Goal: Information Seeking & Learning: Learn about a topic

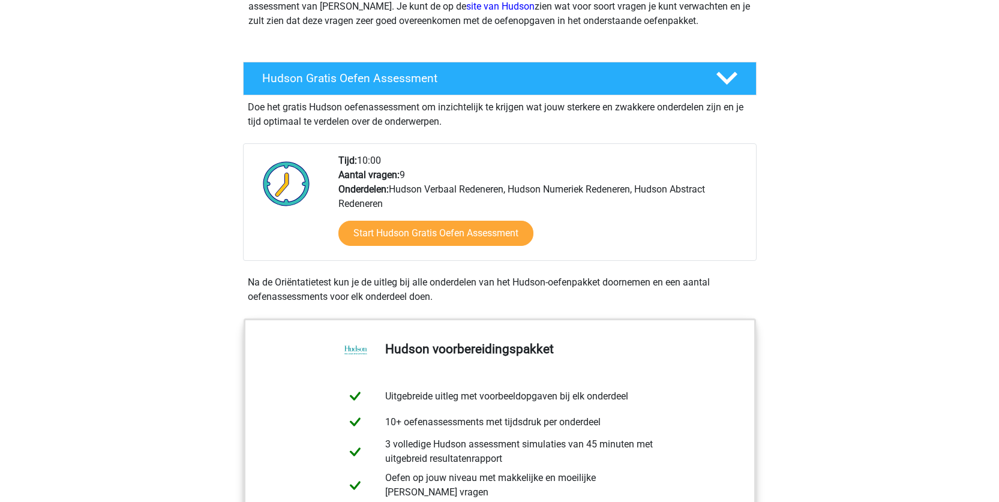
scroll to position [180, 0]
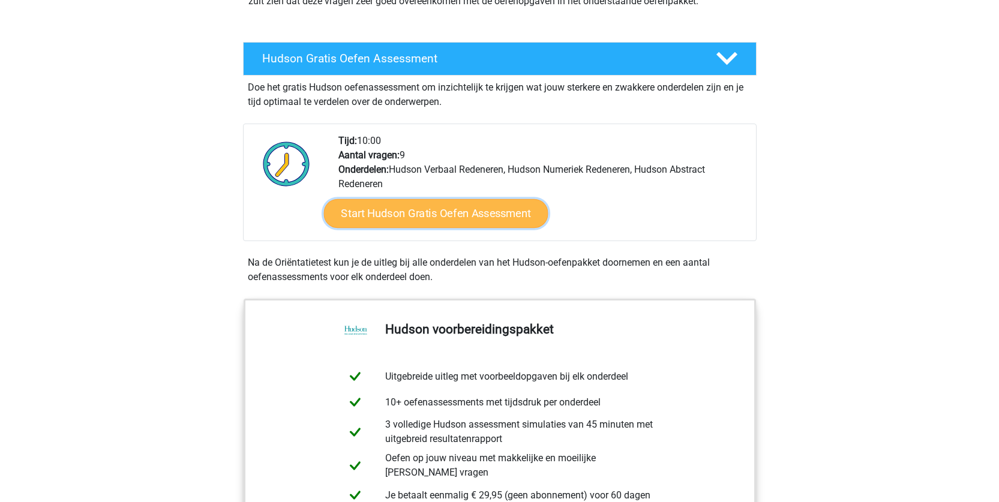
click at [458, 209] on link "Start Hudson Gratis Oefen Assessment" at bounding box center [435, 213] width 224 height 29
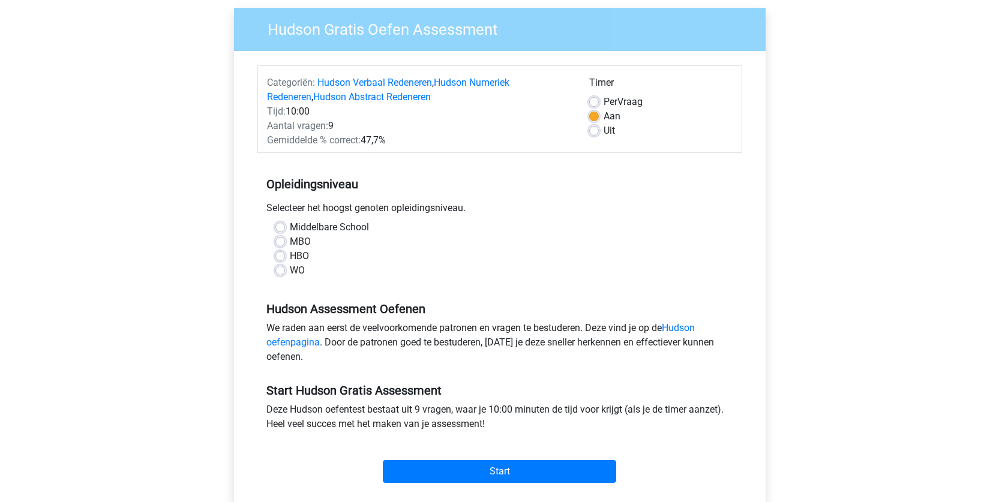
scroll to position [120, 0]
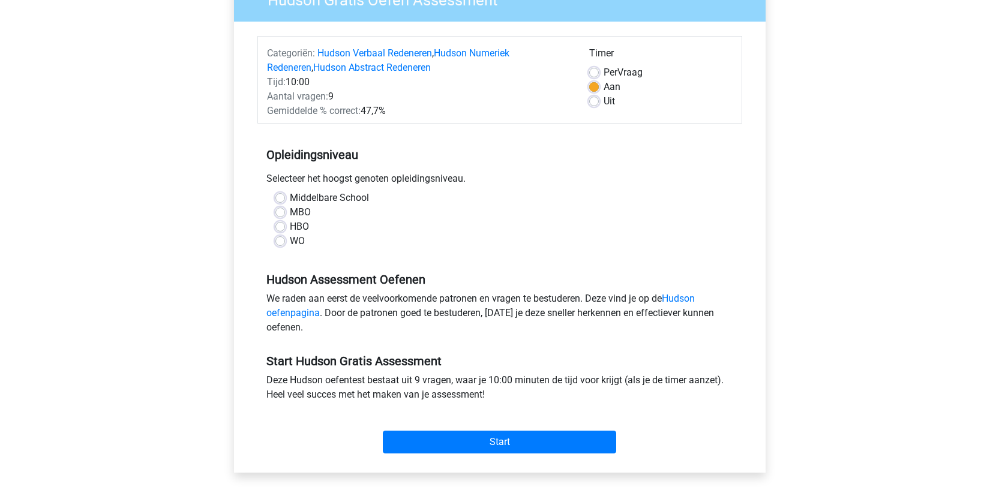
click at [290, 212] on label "MBO" at bounding box center [300, 212] width 21 height 14
click at [280, 212] on input "MBO" at bounding box center [280, 211] width 10 height 12
radio input "true"
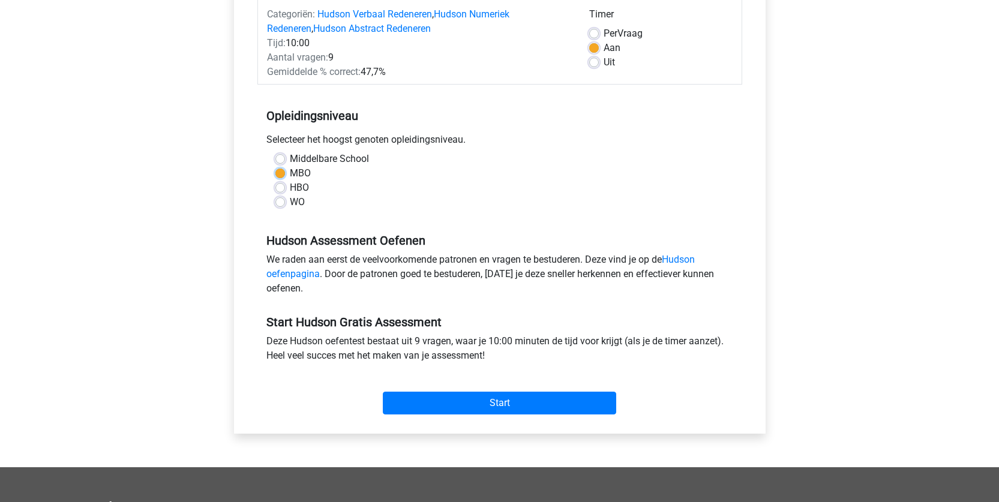
scroll to position [180, 0]
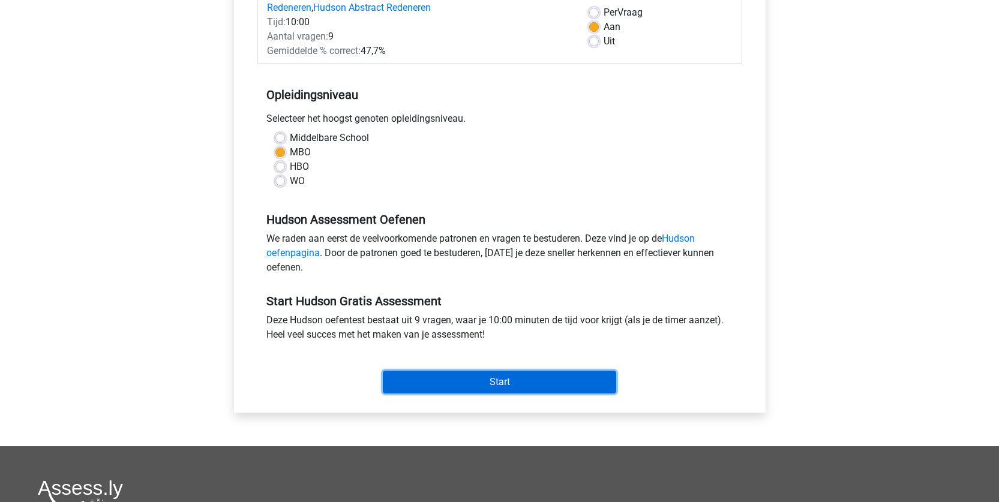
click at [567, 375] on input "Start" at bounding box center [499, 382] width 233 height 23
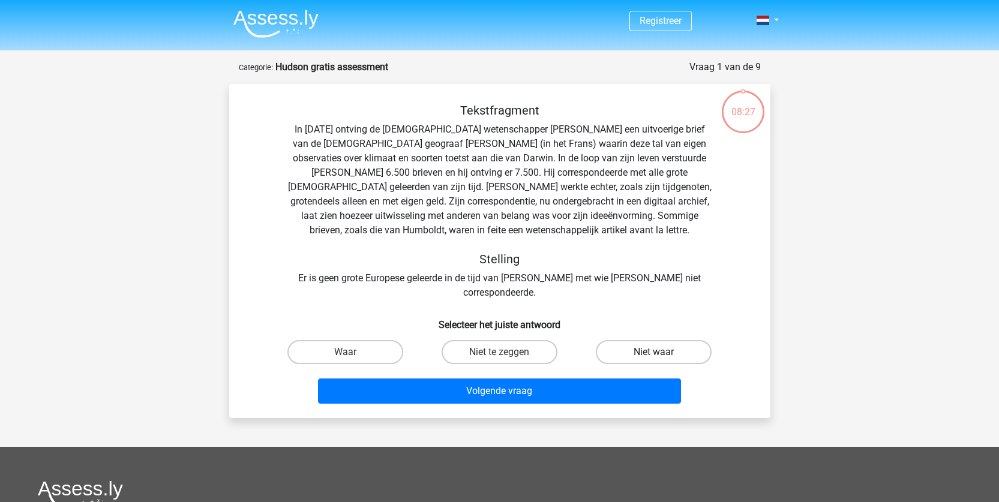
click at [672, 340] on label "Niet waar" at bounding box center [654, 352] width 116 height 24
click at [662, 352] on input "Niet waar" at bounding box center [658, 356] width 8 height 8
radio input "true"
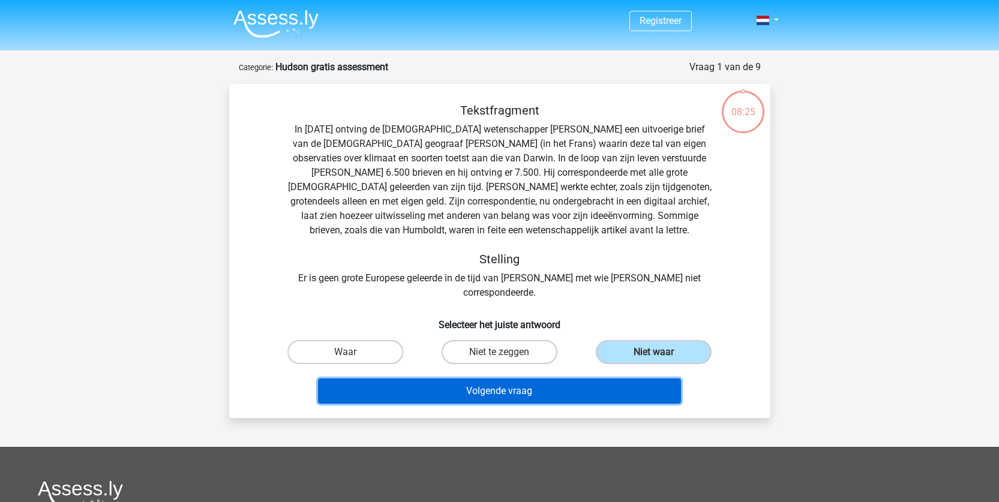
click at [522, 379] on button "Volgende vraag" at bounding box center [499, 391] width 363 height 25
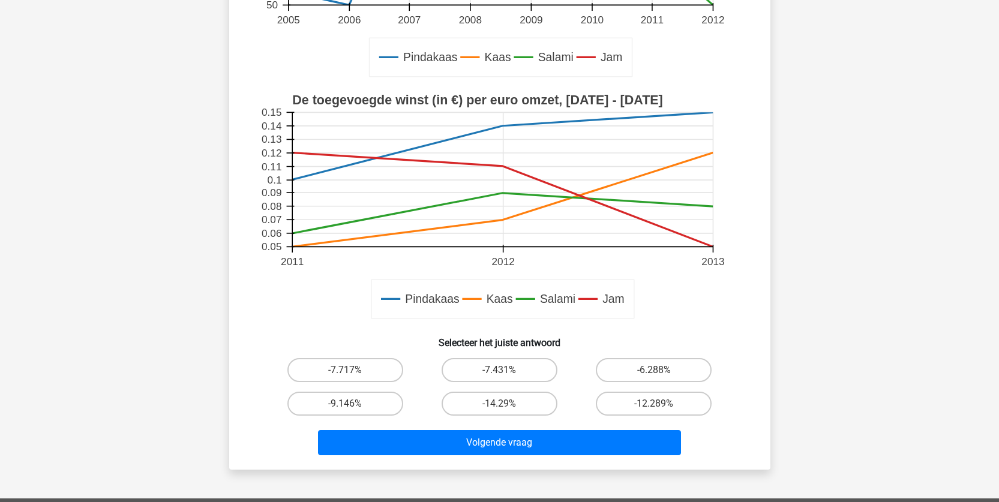
scroll to position [300, 0]
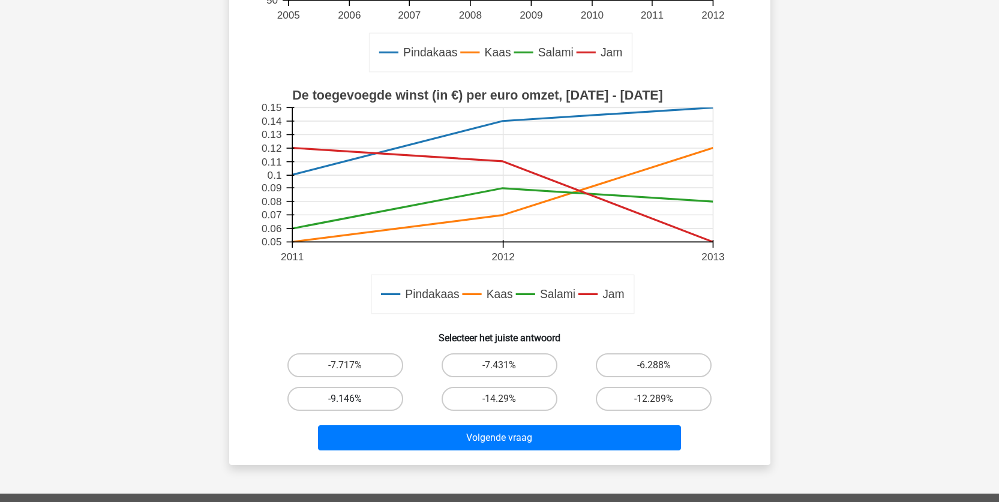
click at [368, 399] on label "-9.146%" at bounding box center [345, 399] width 116 height 24
click at [353, 399] on input "-9.146%" at bounding box center [349, 403] width 8 height 8
radio input "true"
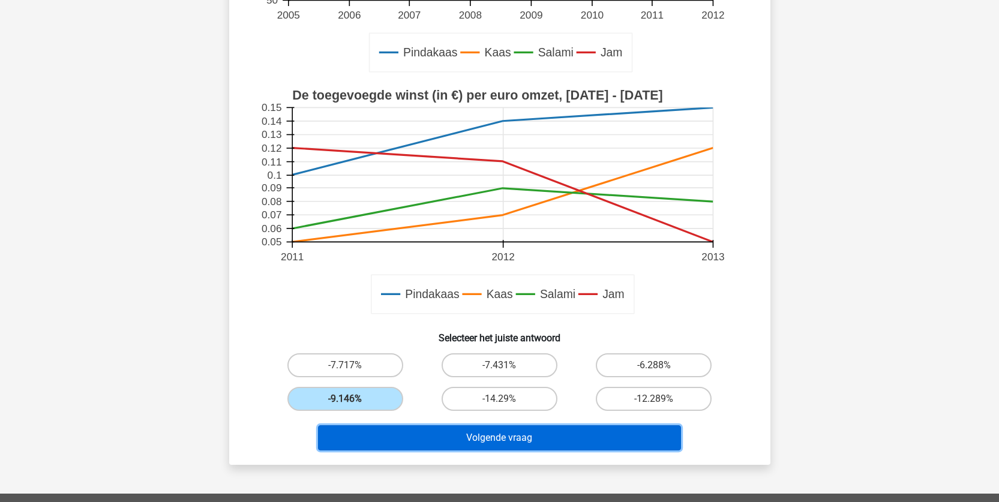
click at [528, 434] on button "Volgende vraag" at bounding box center [499, 437] width 363 height 25
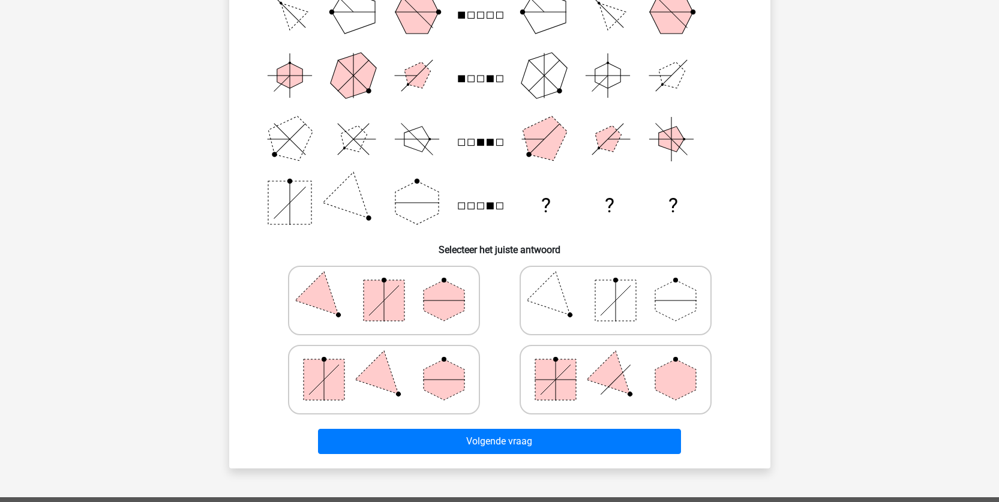
scroll to position [180, 0]
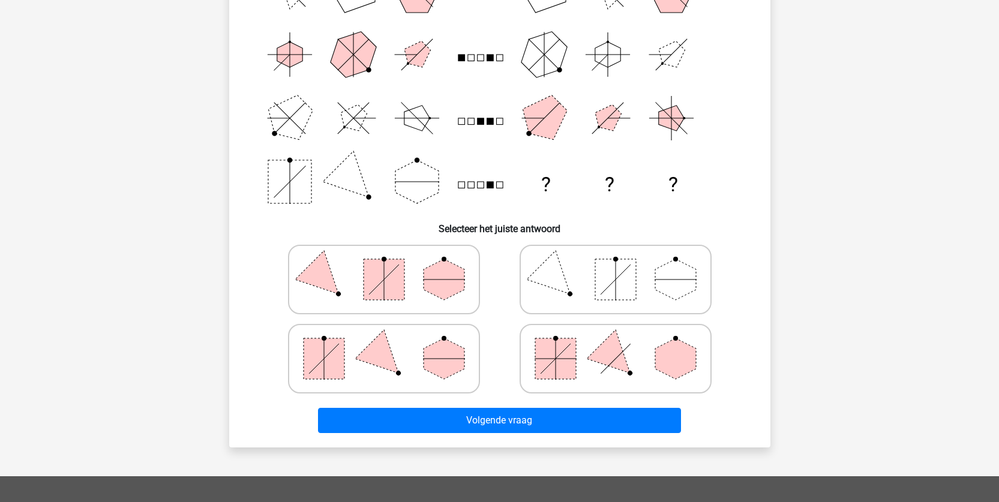
click at [440, 364] on polygon at bounding box center [444, 358] width 41 height 41
click at [392, 344] on input "radio" at bounding box center [388, 340] width 8 height 8
radio input "true"
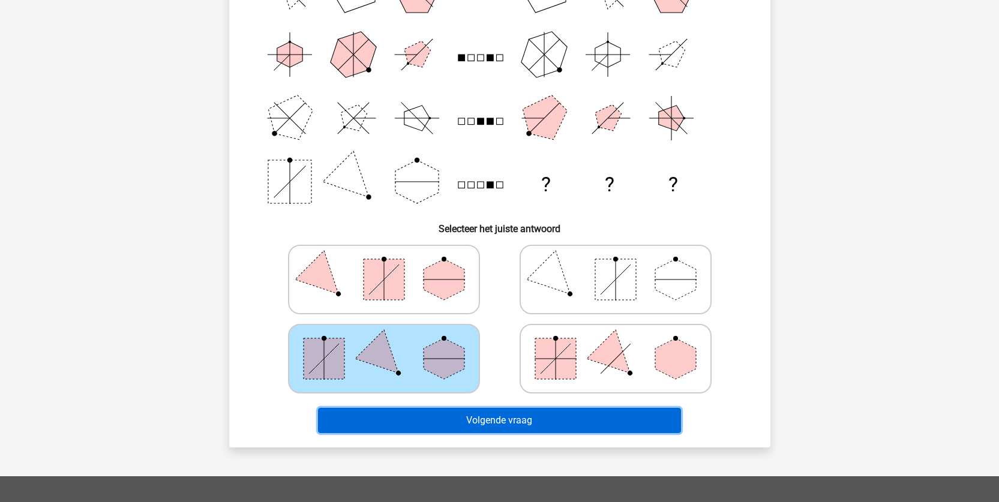
click at [547, 415] on button "Volgende vraag" at bounding box center [499, 420] width 363 height 25
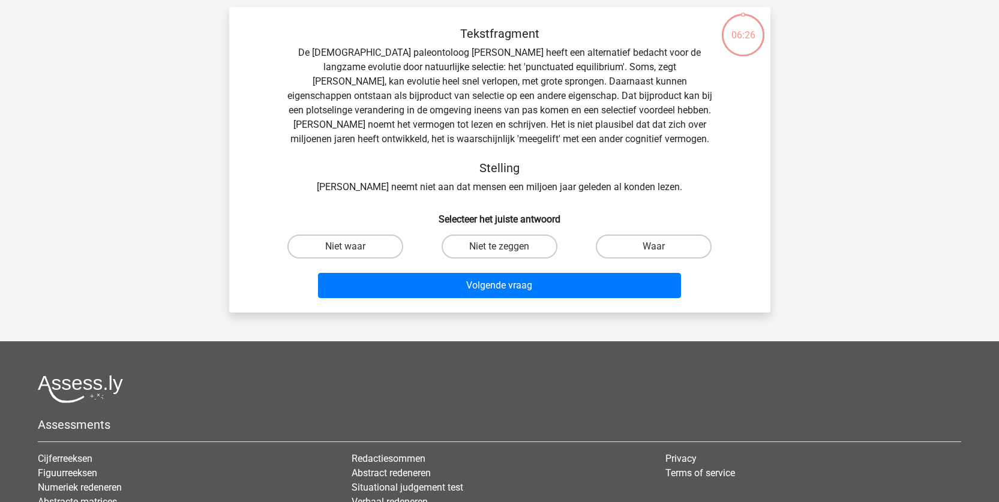
scroll to position [60, 0]
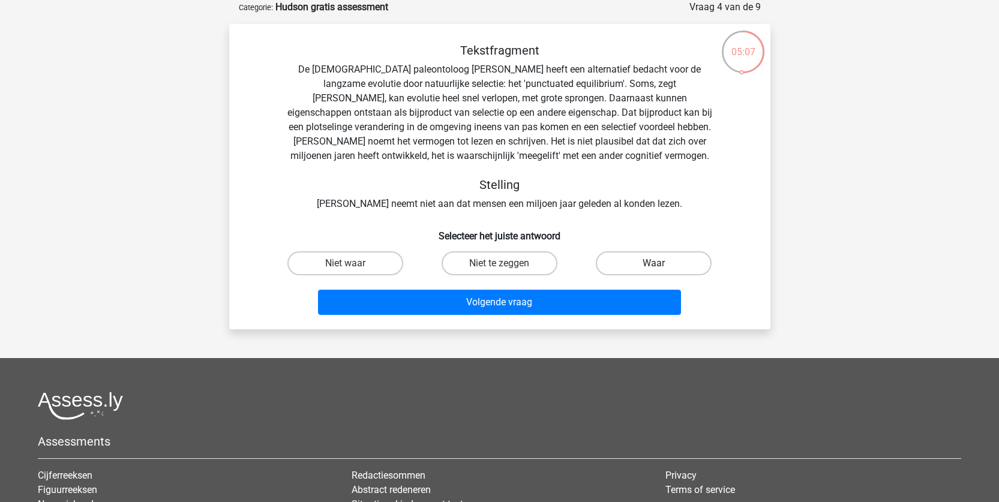
click at [652, 266] on label "Waar" at bounding box center [654, 263] width 116 height 24
click at [654, 266] on input "Waar" at bounding box center [658, 267] width 8 height 8
radio input "true"
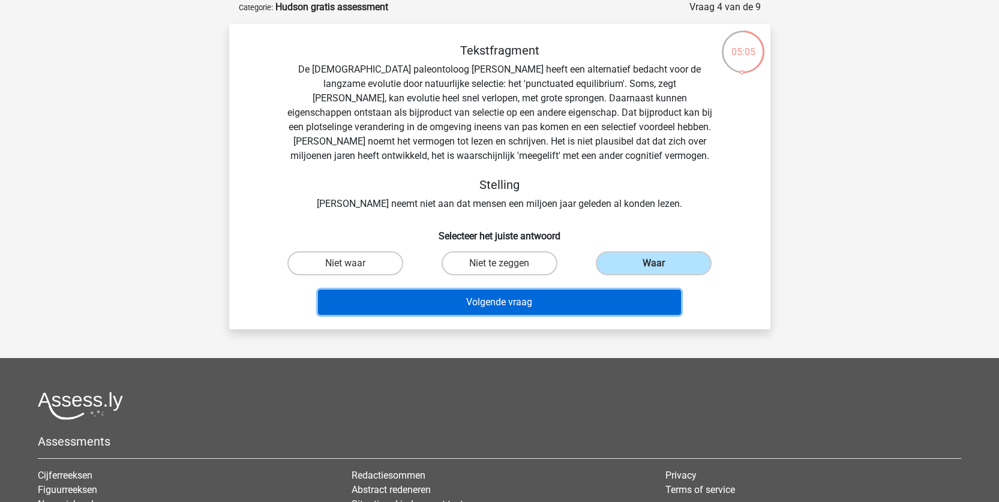
click at [557, 305] on button "Volgende vraag" at bounding box center [499, 302] width 363 height 25
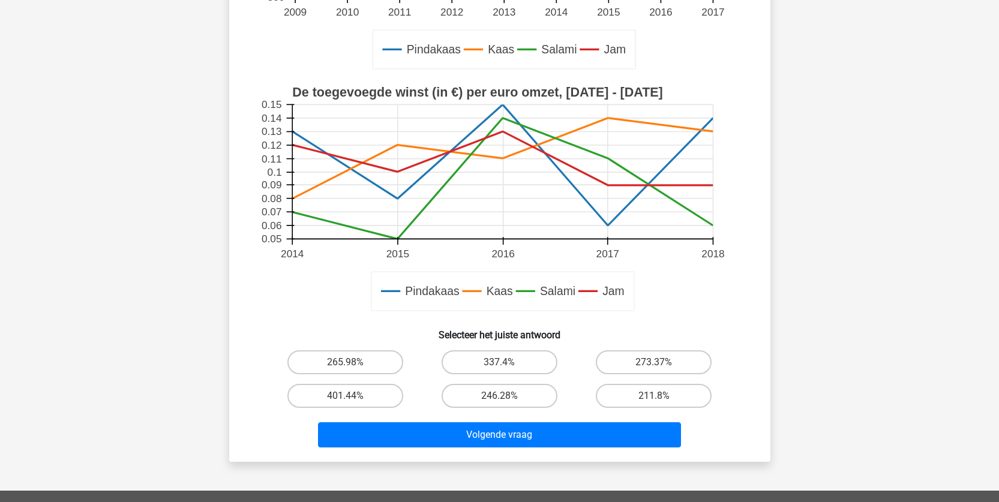
scroll to position [360, 0]
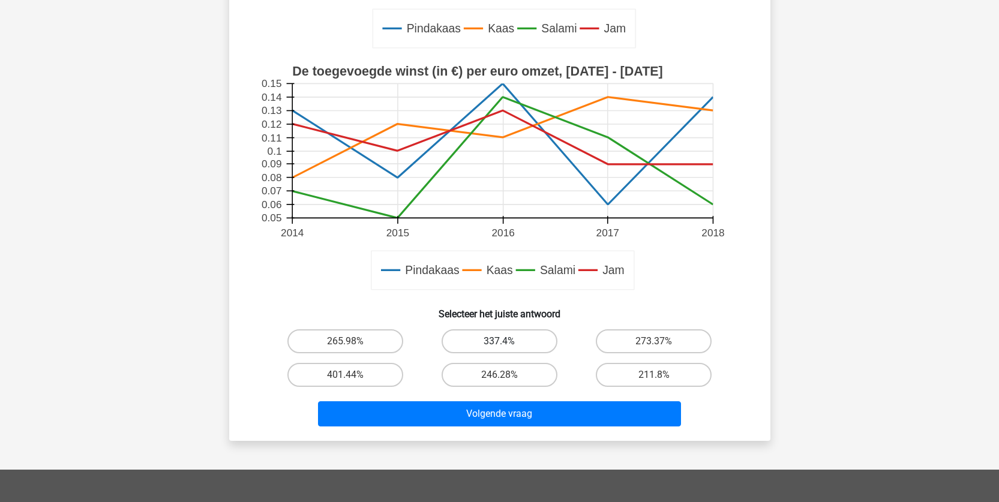
click at [534, 344] on label "337.4%" at bounding box center [500, 341] width 116 height 24
click at [507, 344] on input "337.4%" at bounding box center [503, 345] width 8 height 8
radio input "true"
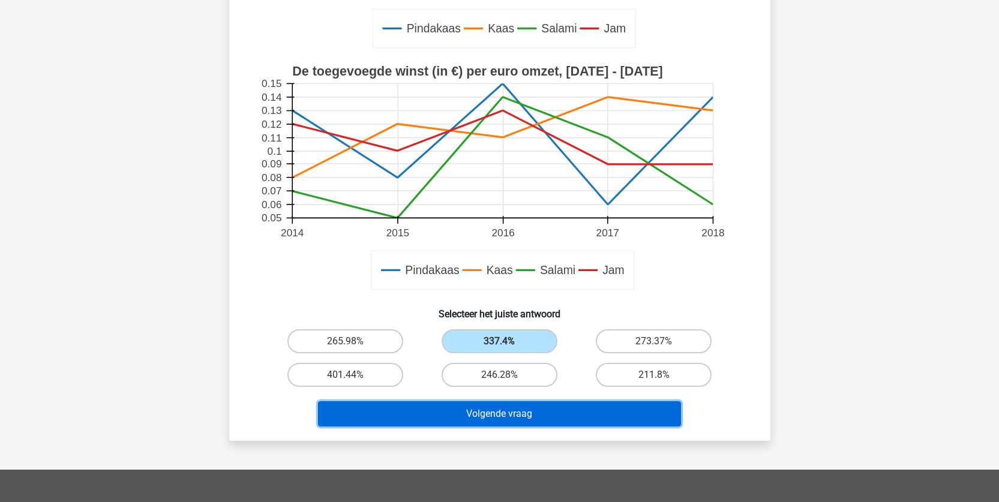
click at [550, 412] on button "Volgende vraag" at bounding box center [499, 413] width 363 height 25
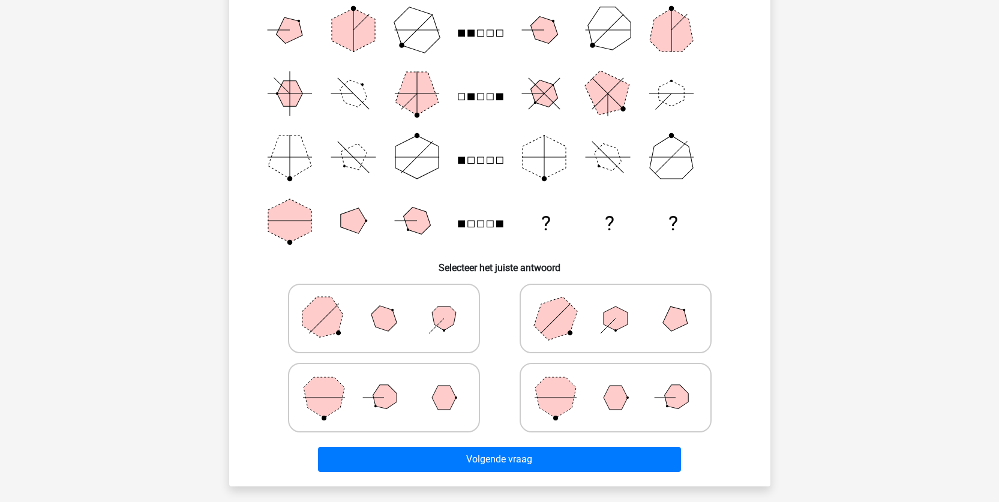
scroll to position [120, 0]
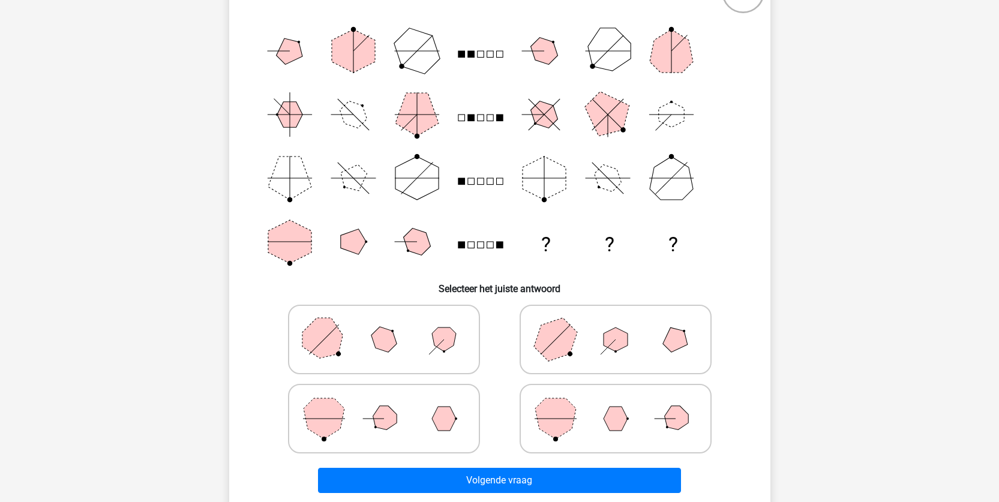
click at [566, 335] on polygon at bounding box center [555, 339] width 58 height 58
click at [616, 325] on input "radio" at bounding box center [620, 321] width 8 height 8
radio input "true"
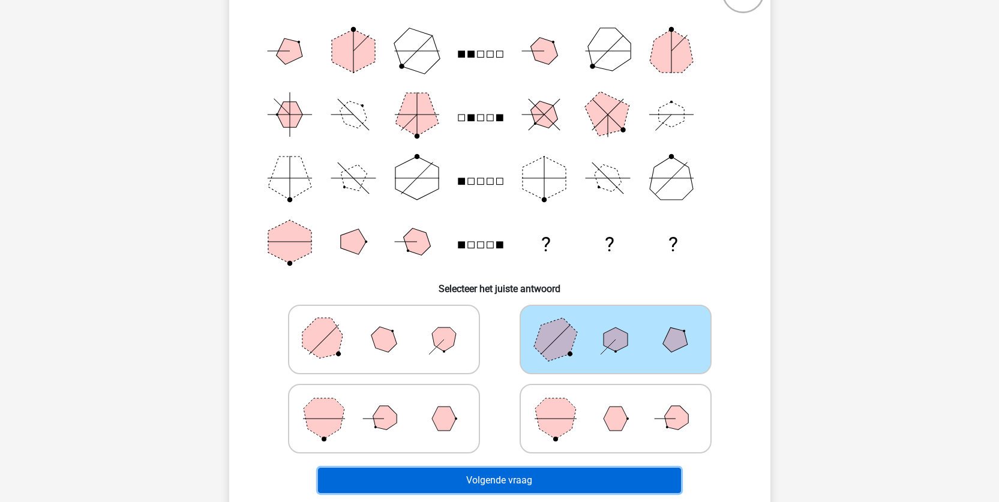
click at [615, 475] on button "Volgende vraag" at bounding box center [499, 480] width 363 height 25
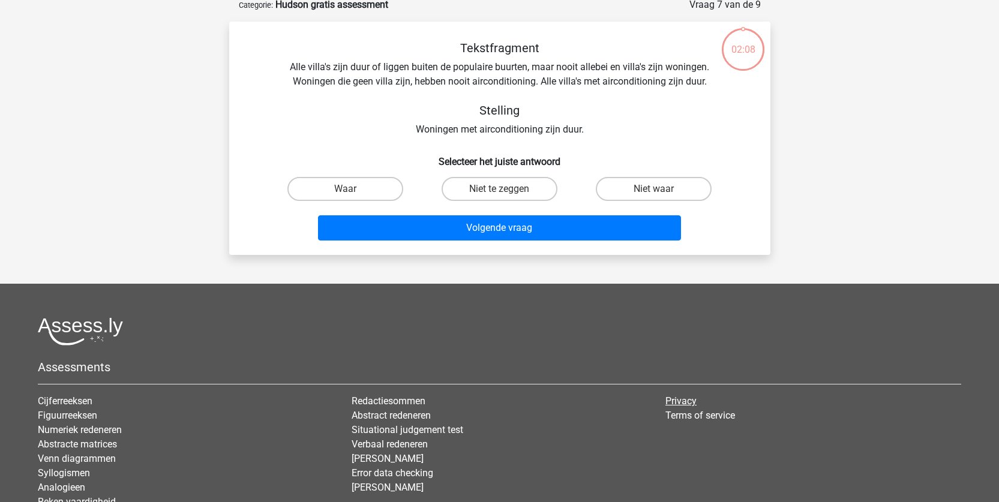
scroll to position [60, 0]
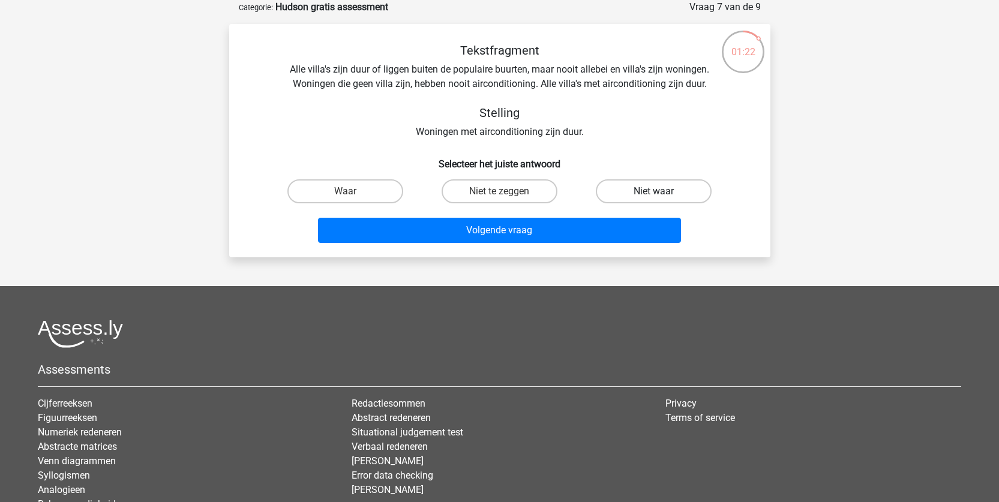
click at [643, 192] on label "Niet waar" at bounding box center [654, 191] width 116 height 24
click at [654, 192] on input "Niet waar" at bounding box center [658, 195] width 8 height 8
radio input "true"
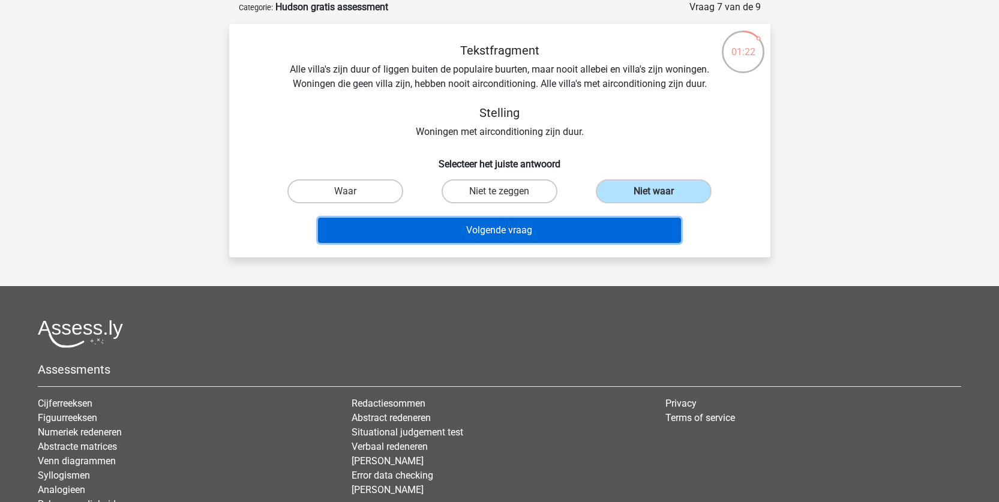
click at [570, 228] on button "Volgende vraag" at bounding box center [499, 230] width 363 height 25
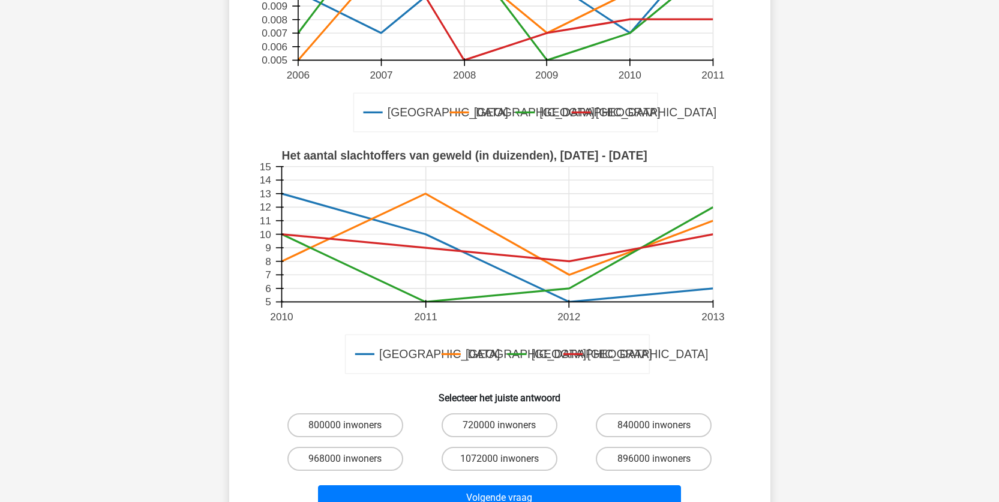
scroll to position [300, 0]
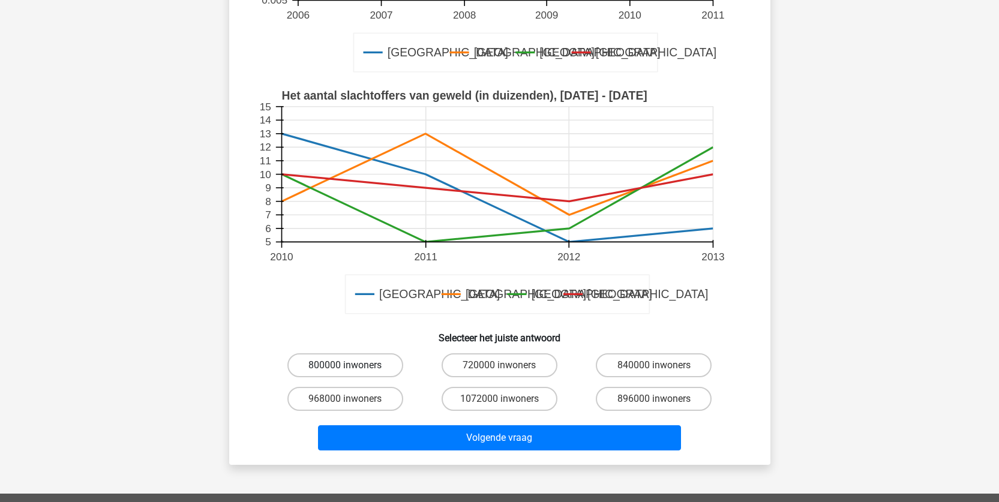
click at [364, 366] on label "800000 inwoners" at bounding box center [345, 365] width 116 height 24
click at [353, 366] on input "800000 inwoners" at bounding box center [349, 369] width 8 height 8
radio input "true"
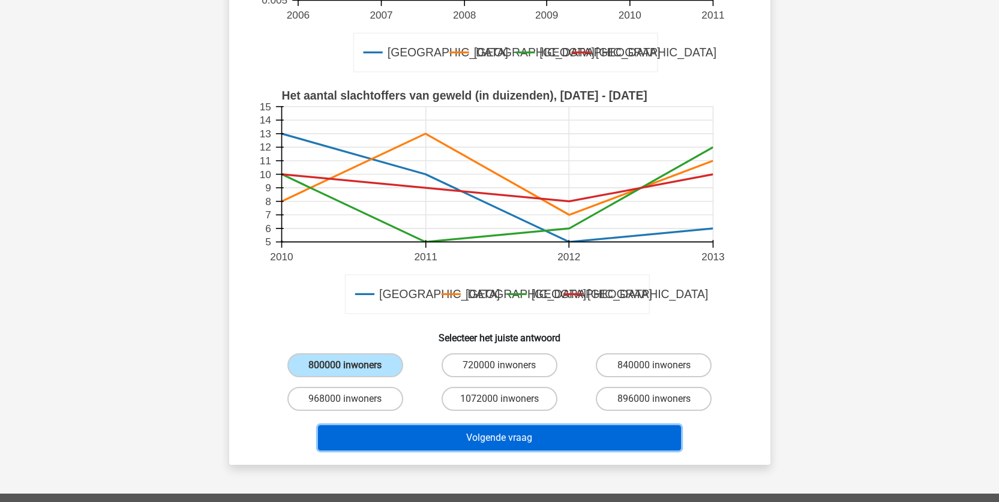
click at [505, 434] on button "Volgende vraag" at bounding box center [499, 437] width 363 height 25
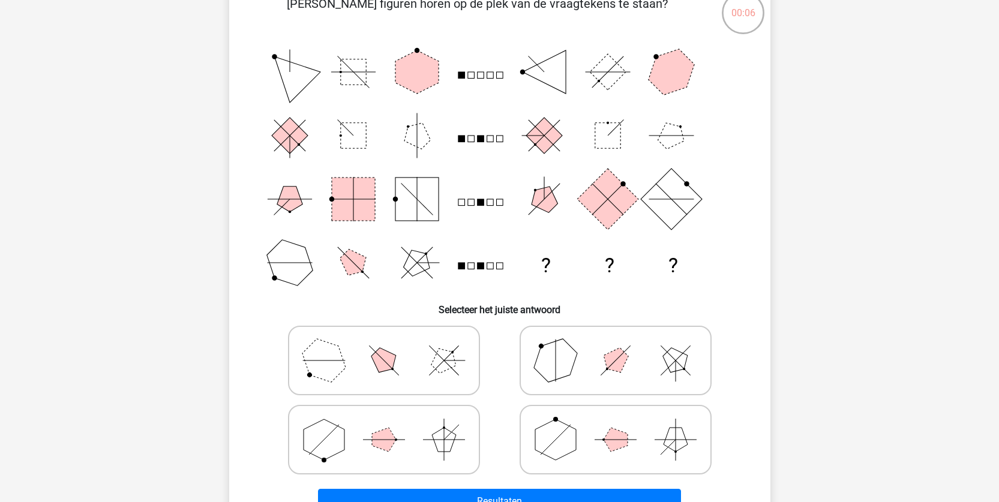
scroll to position [120, 0]
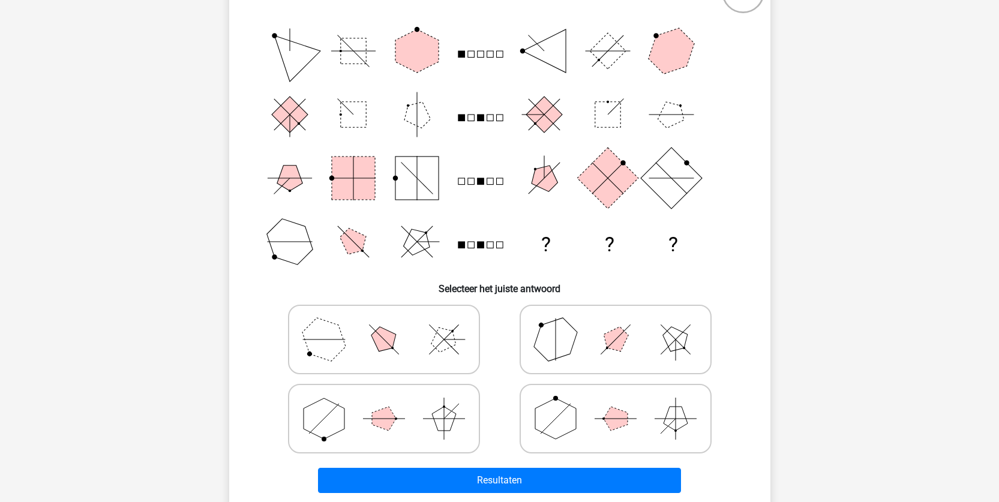
click at [603, 350] on icon at bounding box center [616, 340] width 180 height 60
click at [616, 325] on input "radio" at bounding box center [620, 321] width 8 height 8
radio input "true"
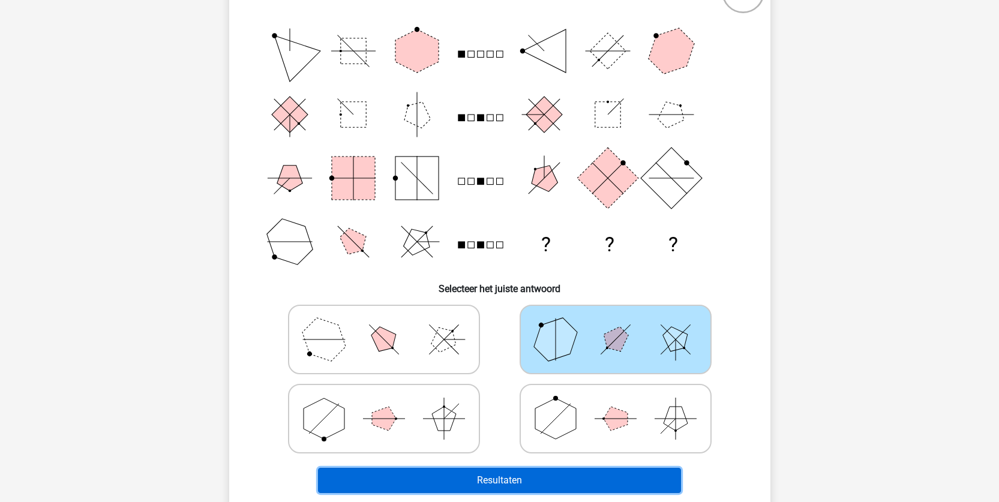
click at [534, 484] on button "Resultaten" at bounding box center [499, 480] width 363 height 25
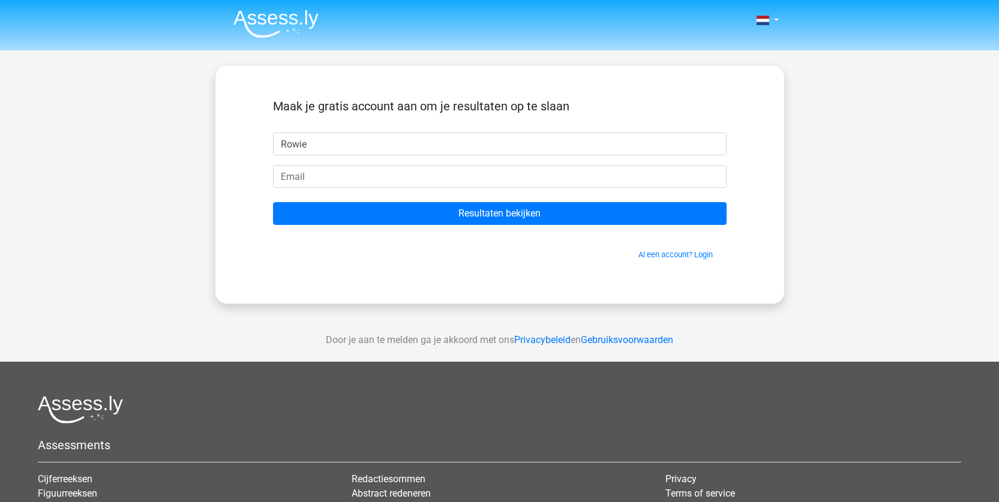
type input "Rowie"
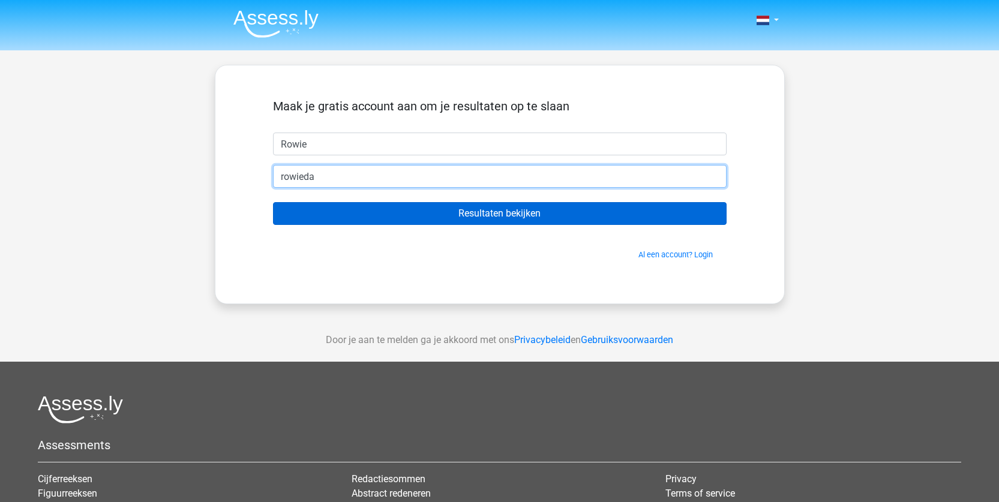
type input "[EMAIL_ADDRESS][DOMAIN_NAME]"
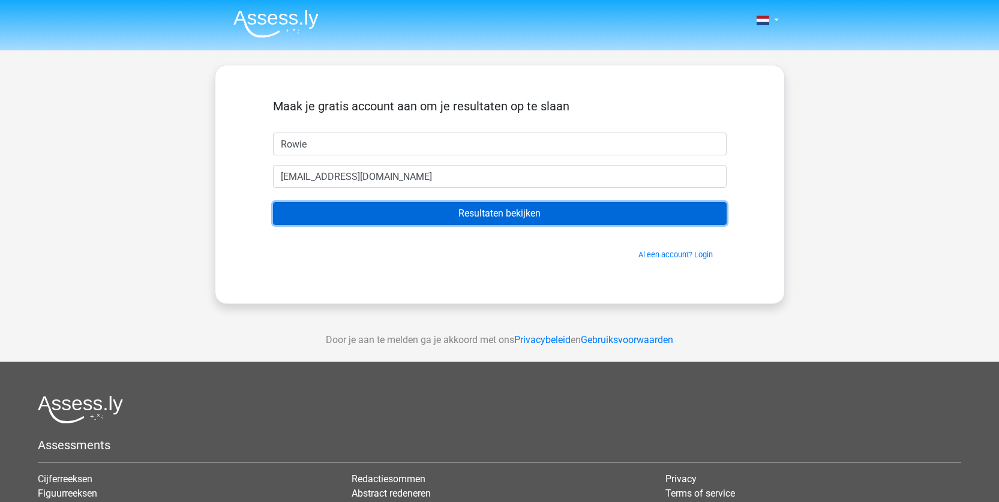
click at [443, 212] on input "Resultaten bekijken" at bounding box center [500, 213] width 454 height 23
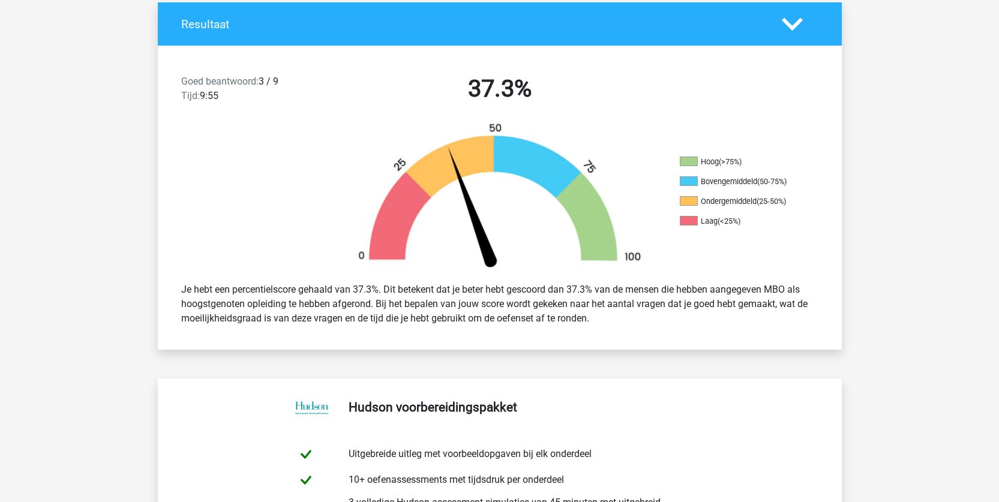
scroll to position [240, 0]
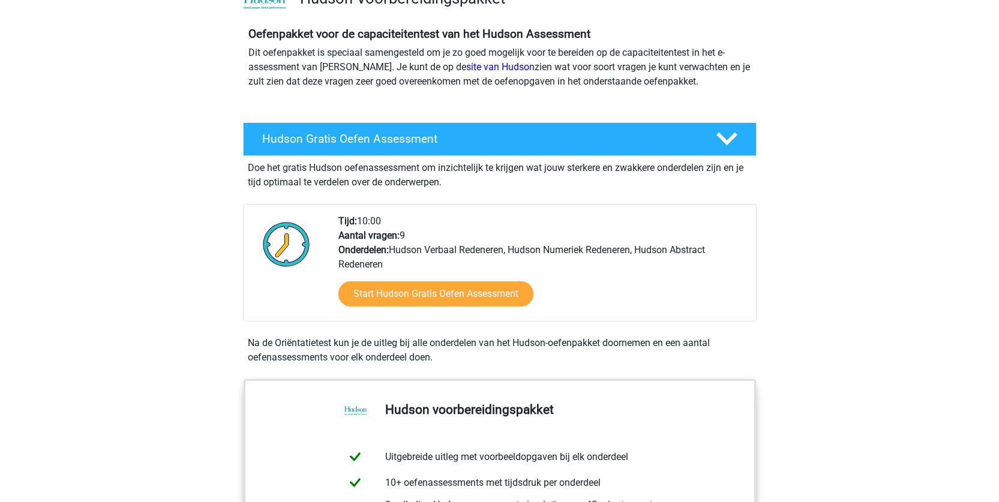
scroll to position [120, 0]
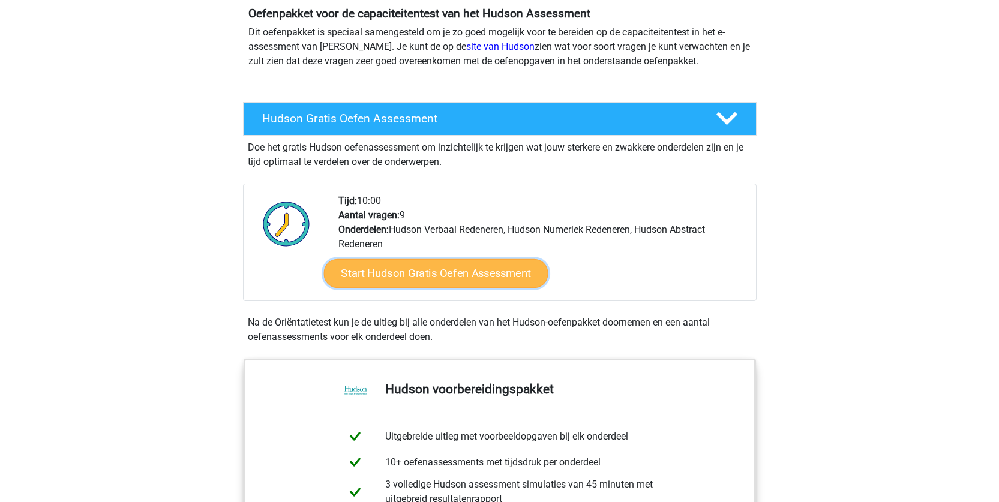
click at [456, 277] on link "Start Hudson Gratis Oefen Assessment" at bounding box center [435, 273] width 224 height 29
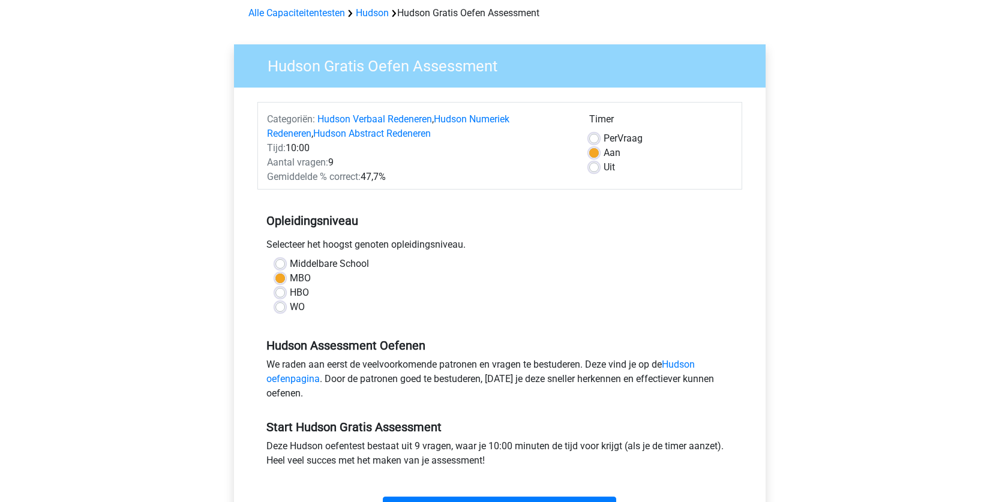
scroll to position [120, 0]
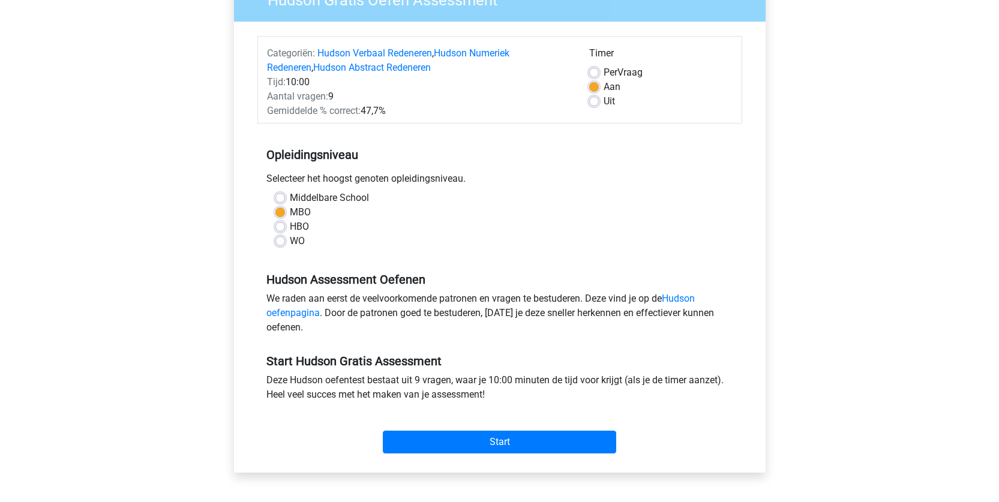
click at [290, 195] on label "Middelbare School" at bounding box center [329, 198] width 79 height 14
click at [280, 195] on input "Middelbare School" at bounding box center [280, 197] width 10 height 12
radio input "true"
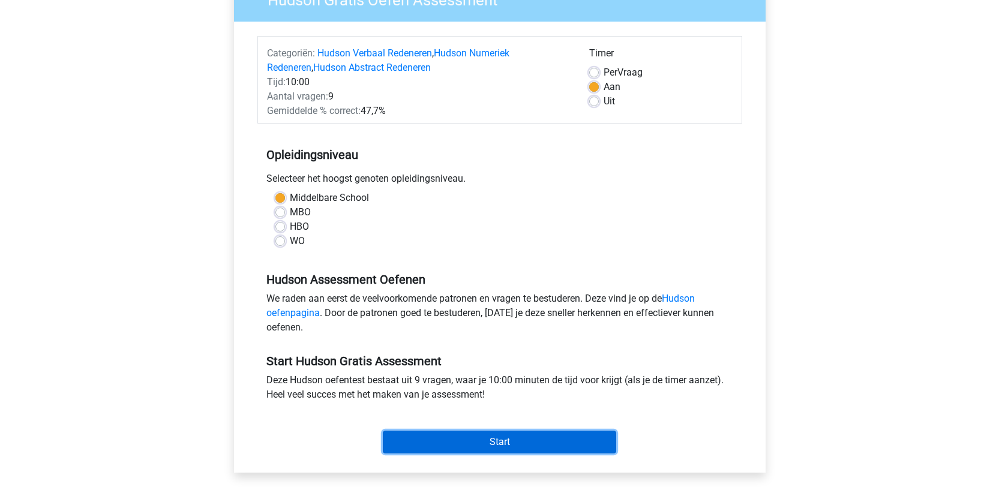
click at [496, 444] on input "Start" at bounding box center [499, 442] width 233 height 23
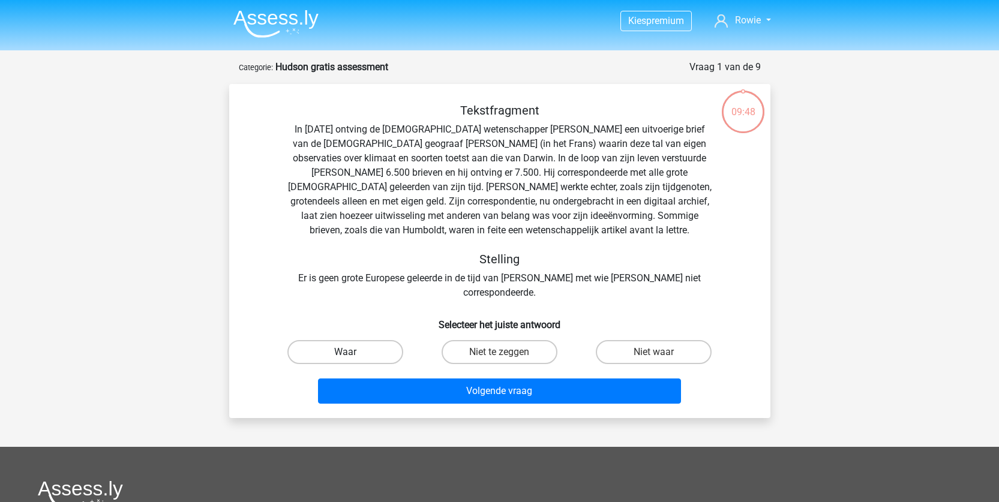
click at [363, 340] on label "Waar" at bounding box center [345, 352] width 116 height 24
click at [353, 352] on input "Waar" at bounding box center [349, 356] width 8 height 8
radio input "true"
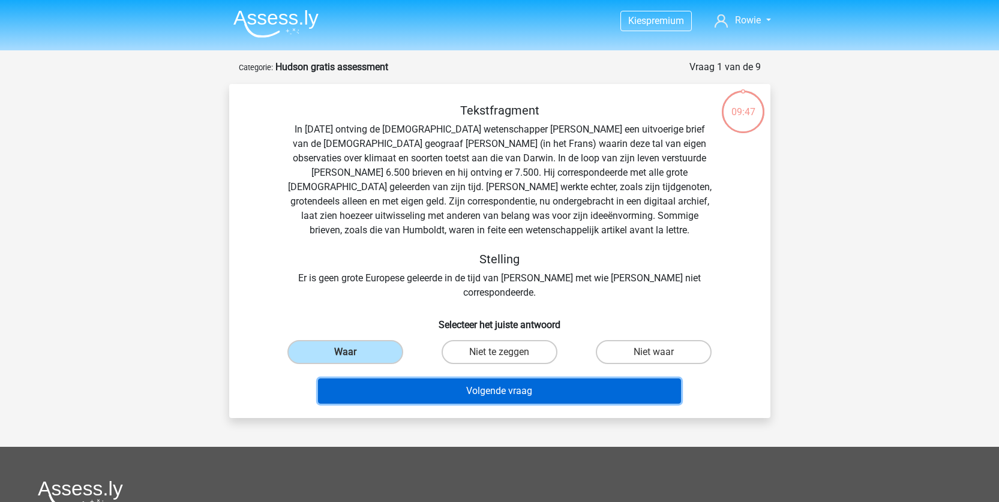
click at [430, 382] on button "Volgende vraag" at bounding box center [499, 391] width 363 height 25
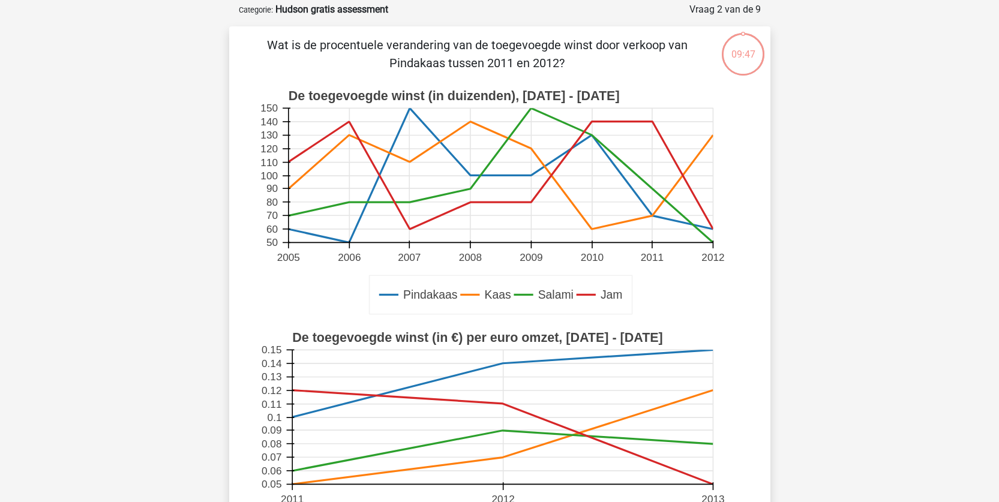
scroll to position [60, 0]
